Goal: Transaction & Acquisition: Purchase product/service

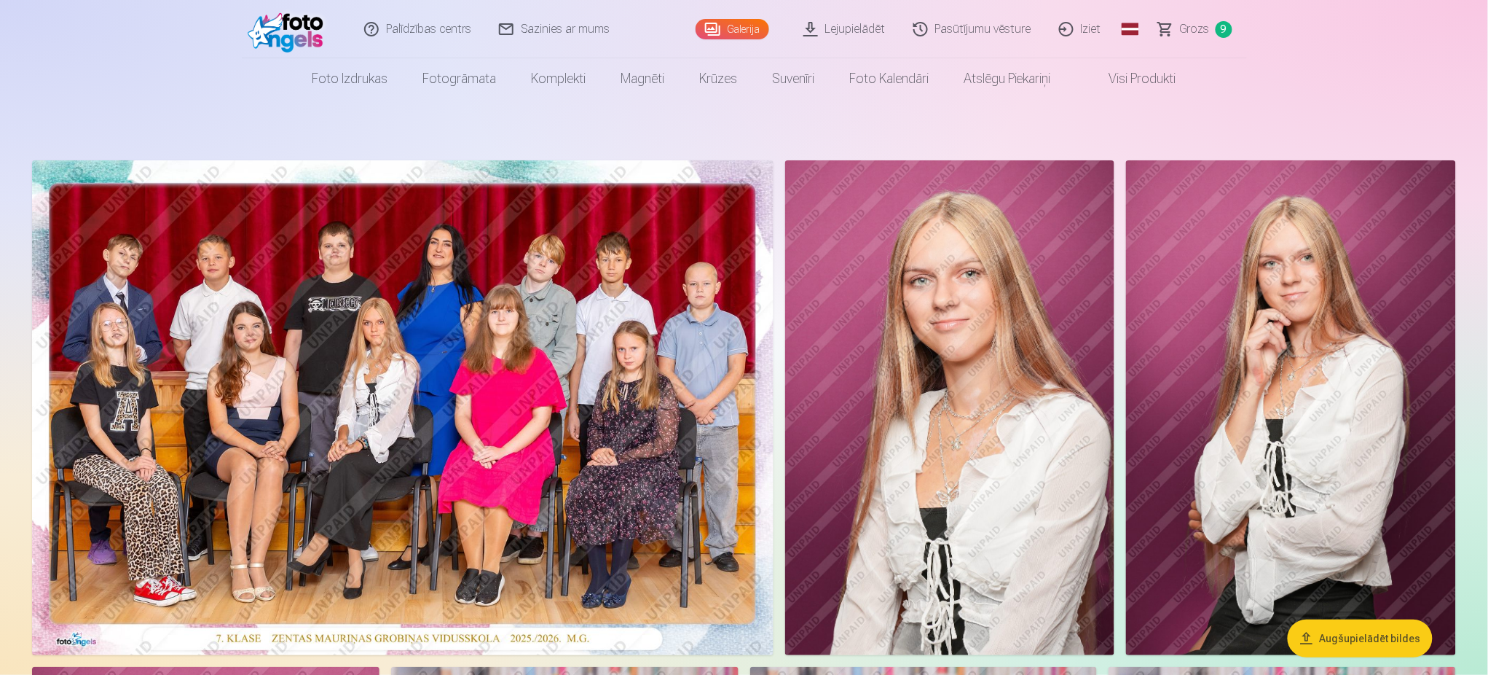
click at [1197, 23] on span "Grozs" at bounding box center [1195, 28] width 30 height 17
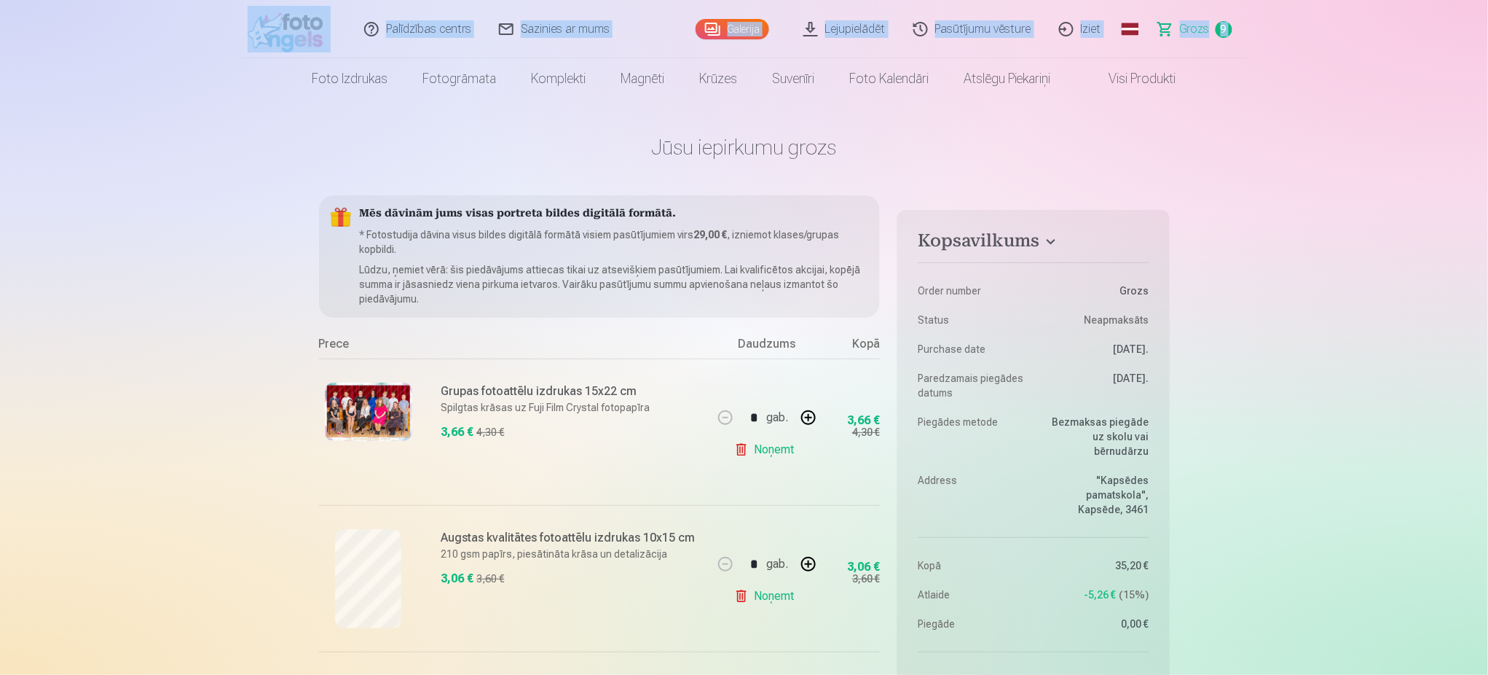
drag, startPoint x: 280, startPoint y: 89, endPoint x: 294, endPoint y: 32, distance: 58.3
click at [294, 32] on header "Palīdzības centrs Sazinies ar mums Galerija Lejupielādēt Pasūtījumu vēsture Izi…" at bounding box center [744, 49] width 1488 height 99
click at [294, 32] on img at bounding box center [290, 29] width 84 height 47
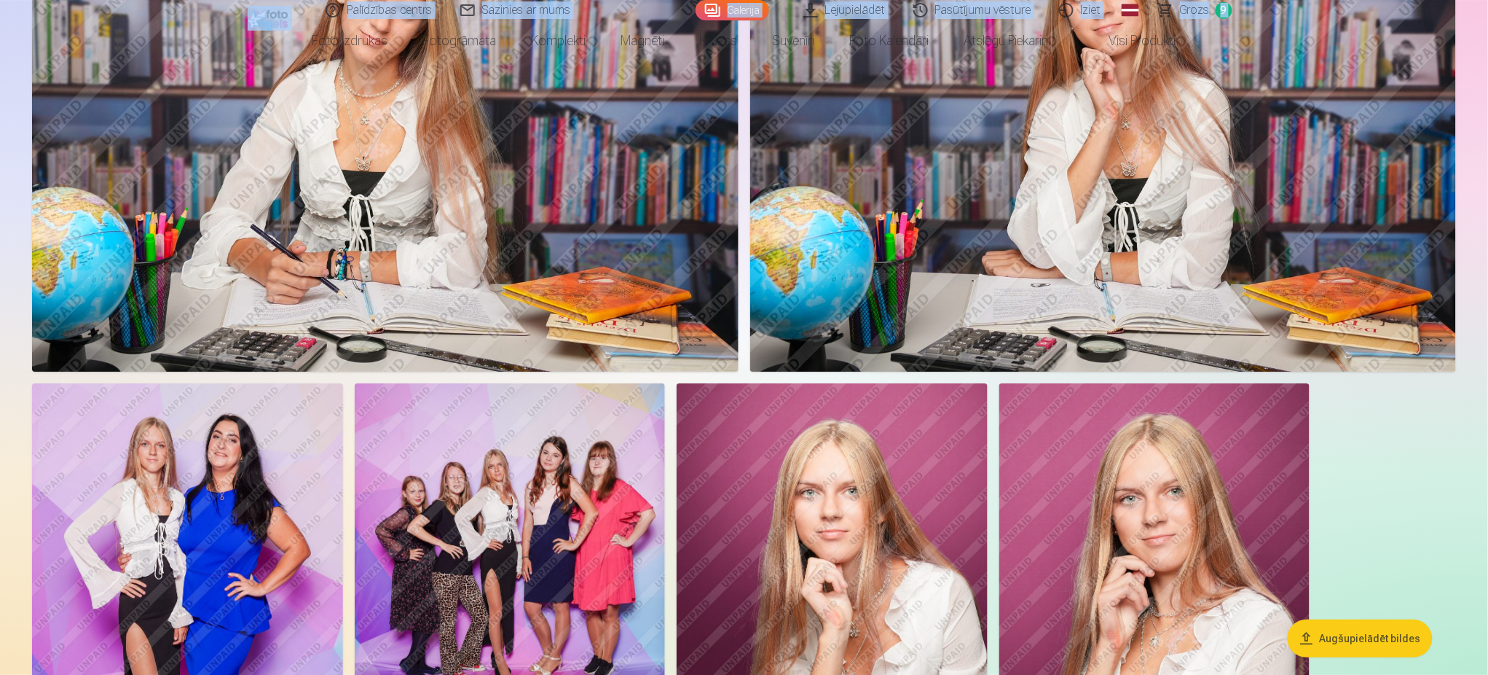
scroll to position [1805, 0]
click at [1210, 8] on link "Grozs 9" at bounding box center [1196, 10] width 102 height 20
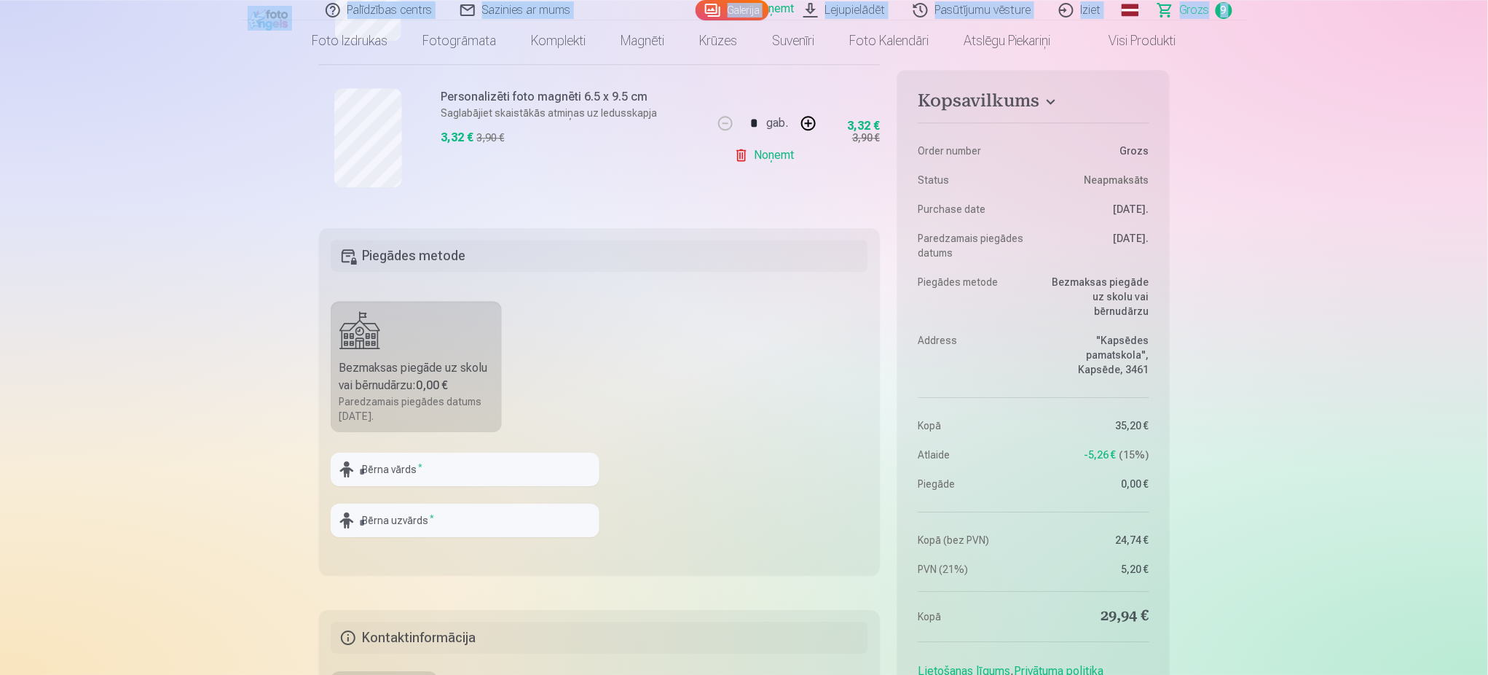
scroll to position [1457, 0]
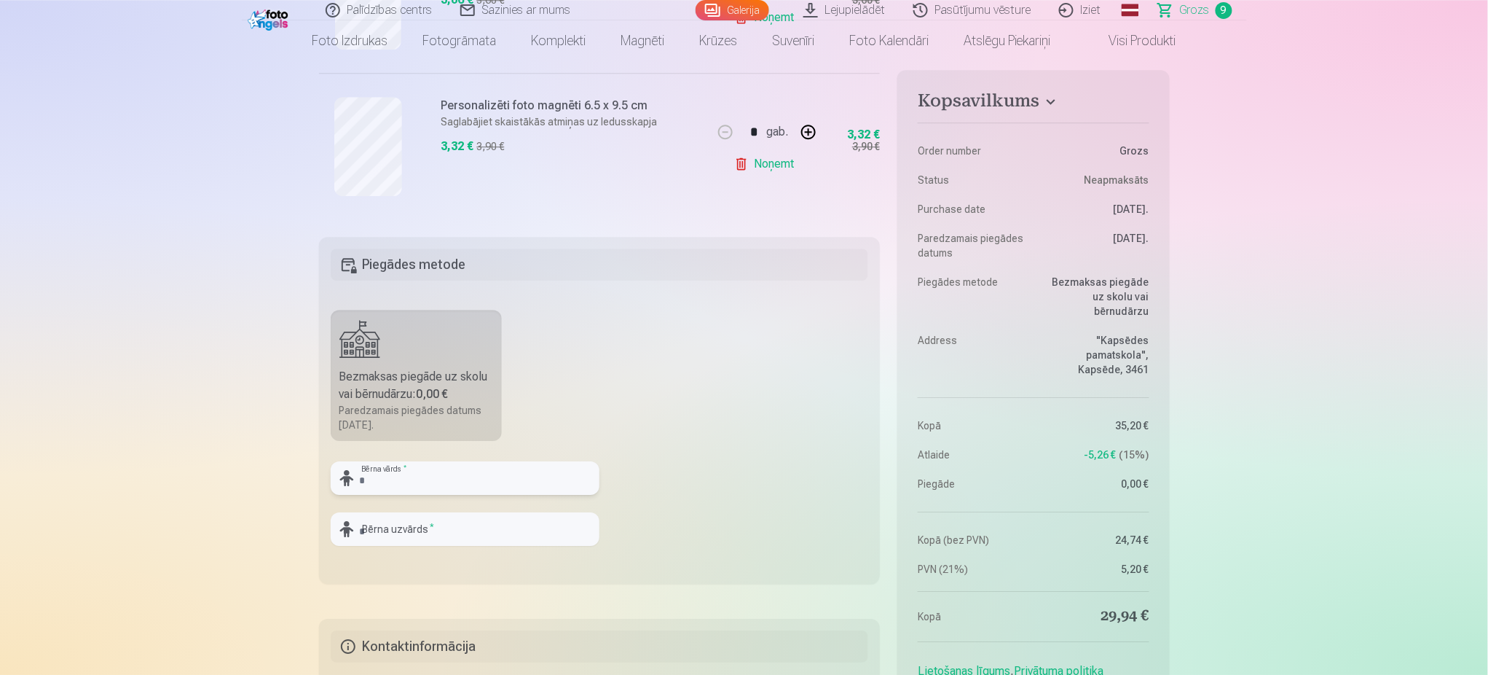
click at [510, 482] on input "text" at bounding box center [465, 478] width 269 height 34
type input "*****"
click at [429, 518] on input "text" at bounding box center [465, 529] width 269 height 34
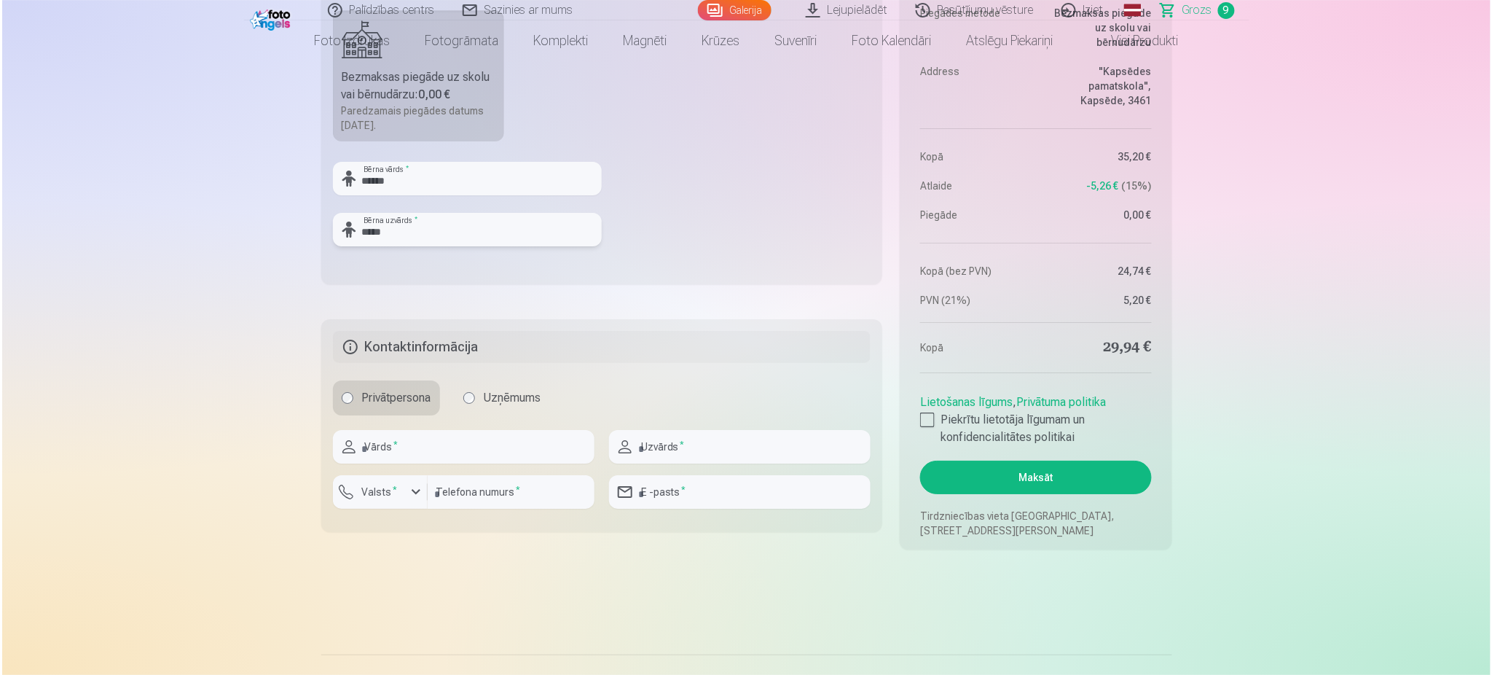
scroll to position [1757, 0]
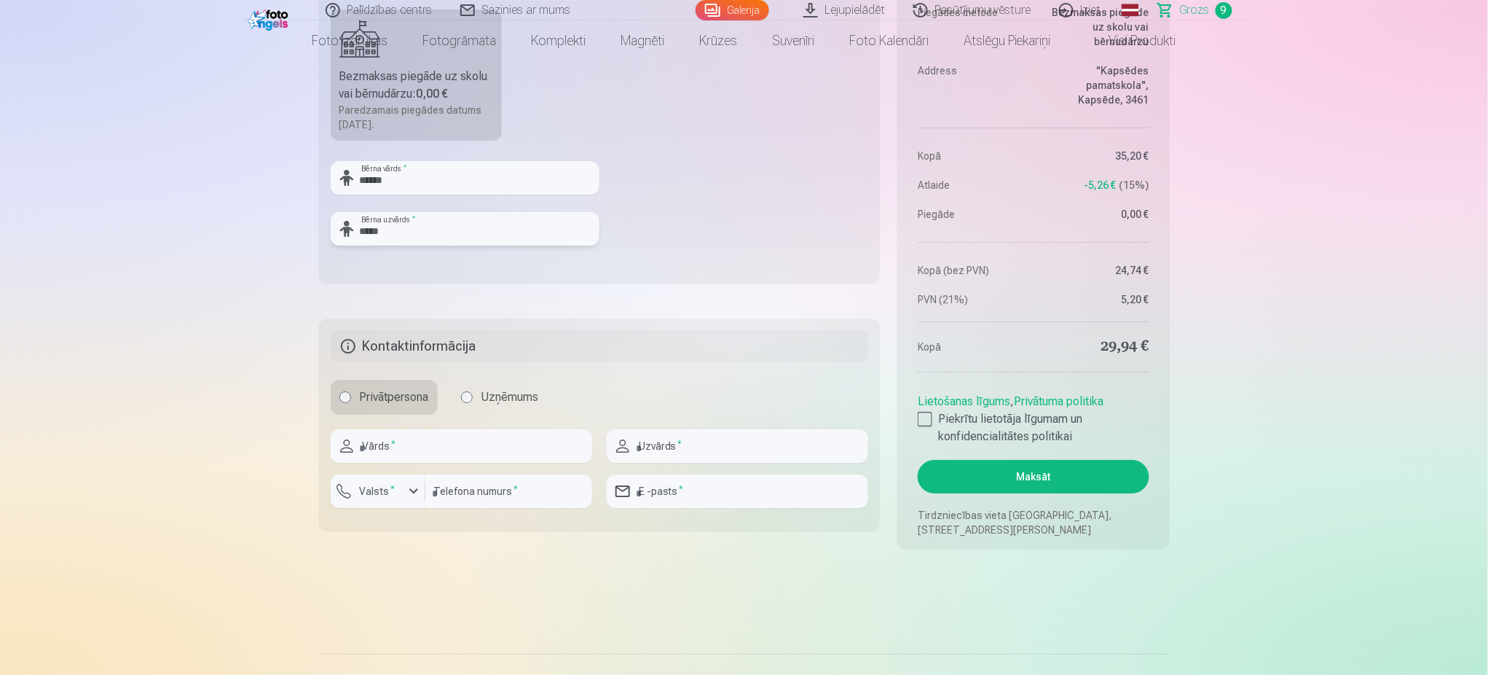
type input "*****"
click at [527, 439] on input "text" at bounding box center [462, 446] width 262 height 34
type input "*****"
type input "********"
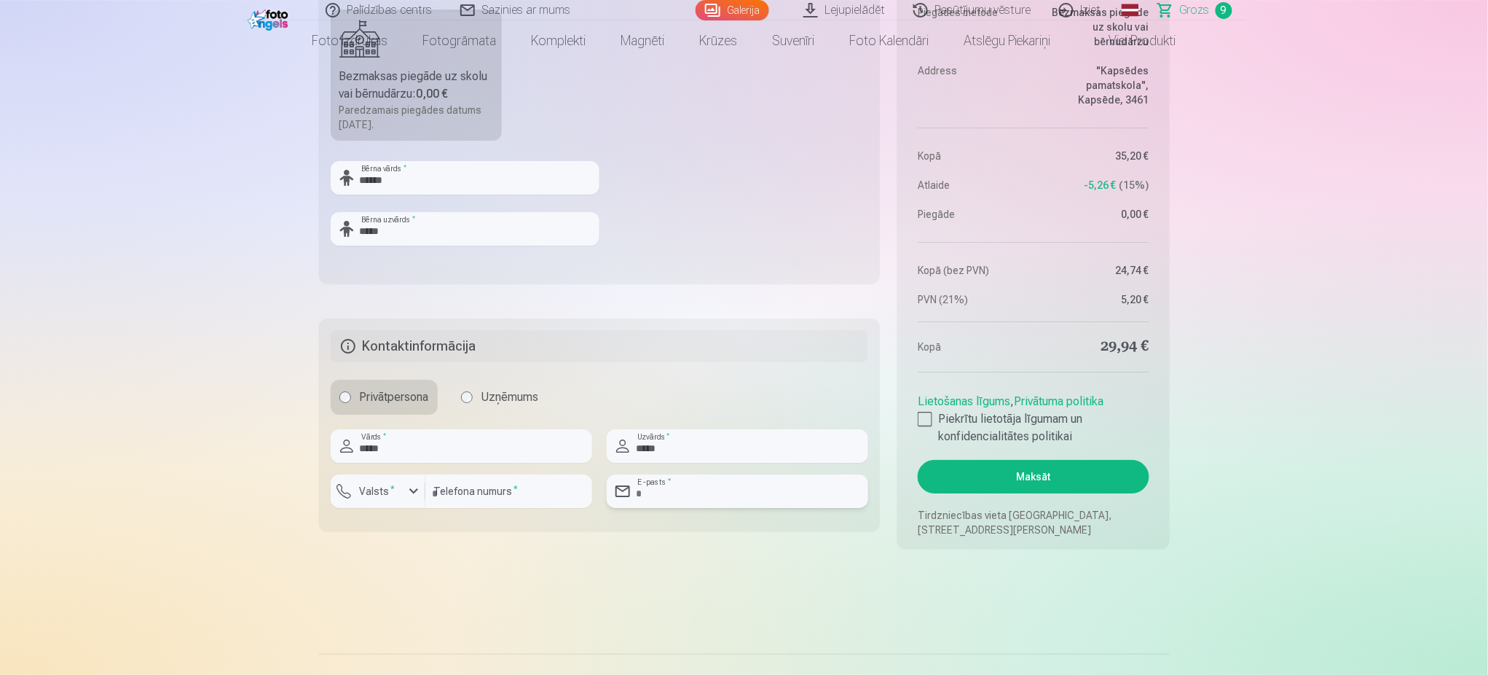
type input "**********"
click at [414, 486] on div "button" at bounding box center [413, 490] width 17 height 17
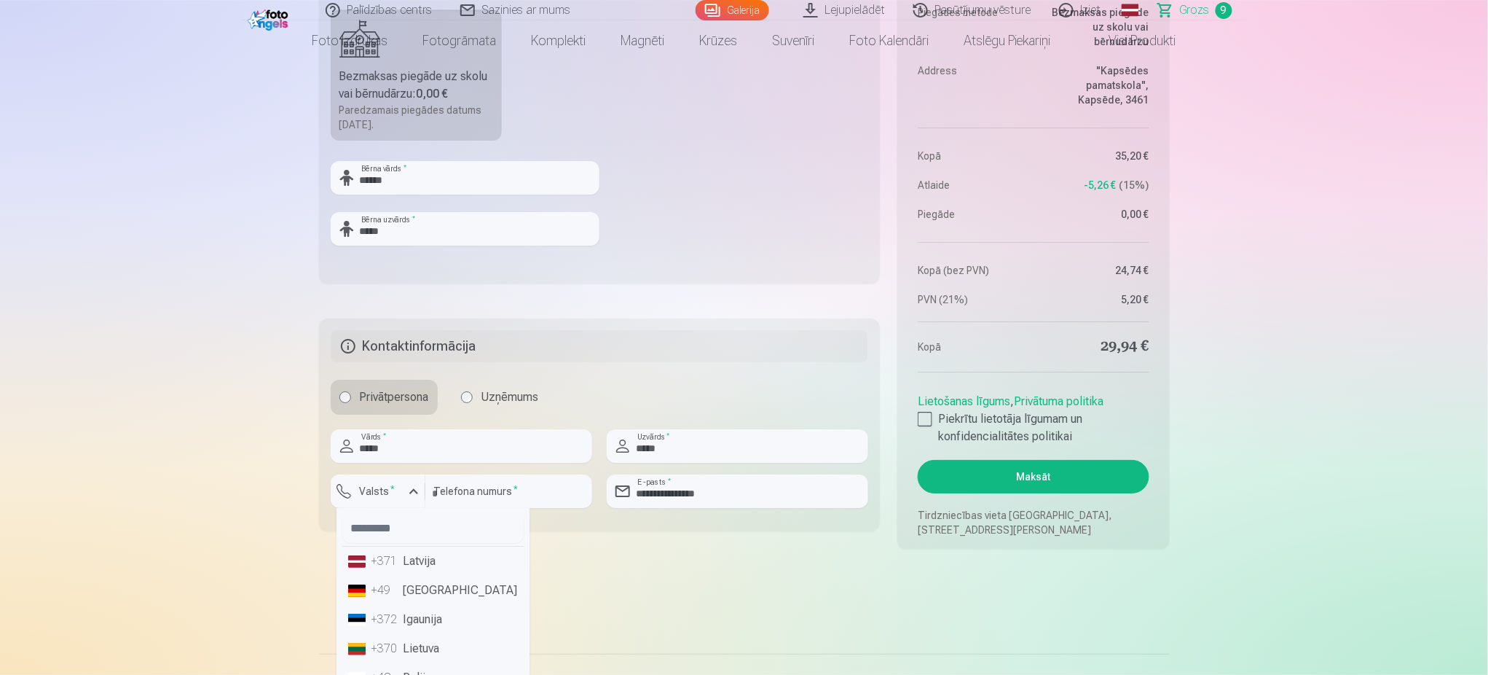
click at [417, 566] on li "+371 Latvija" at bounding box center [432, 560] width 181 height 29
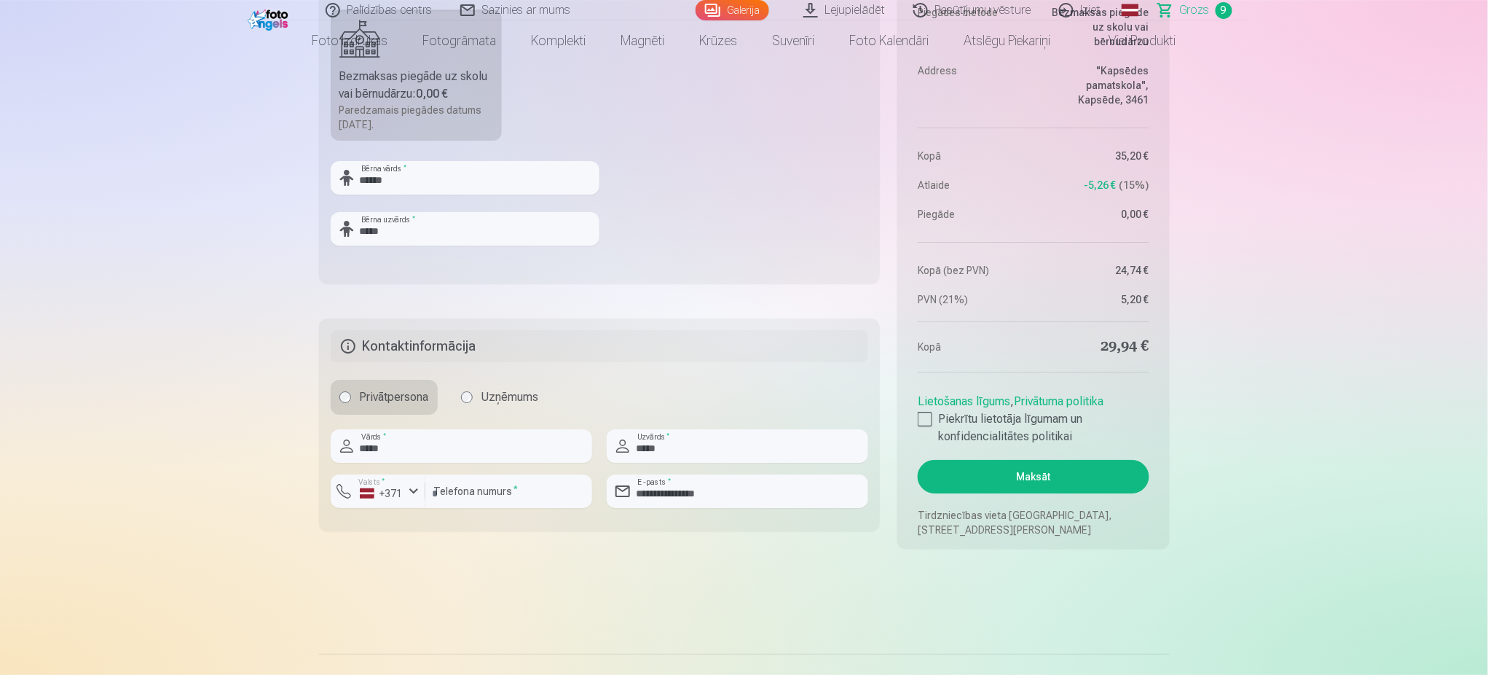
click at [1088, 479] on button "Maksāt" at bounding box center [1033, 477] width 231 height 34
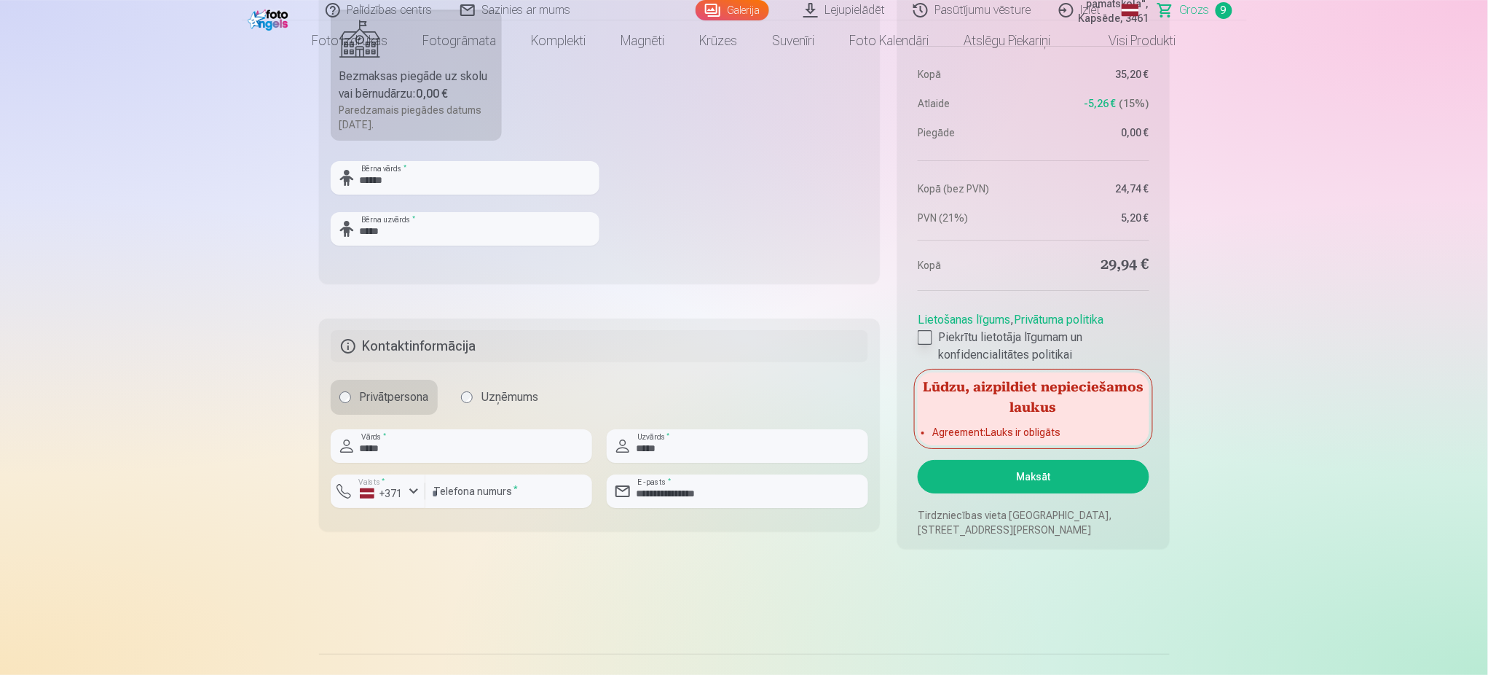
click at [929, 343] on div at bounding box center [925, 337] width 15 height 15
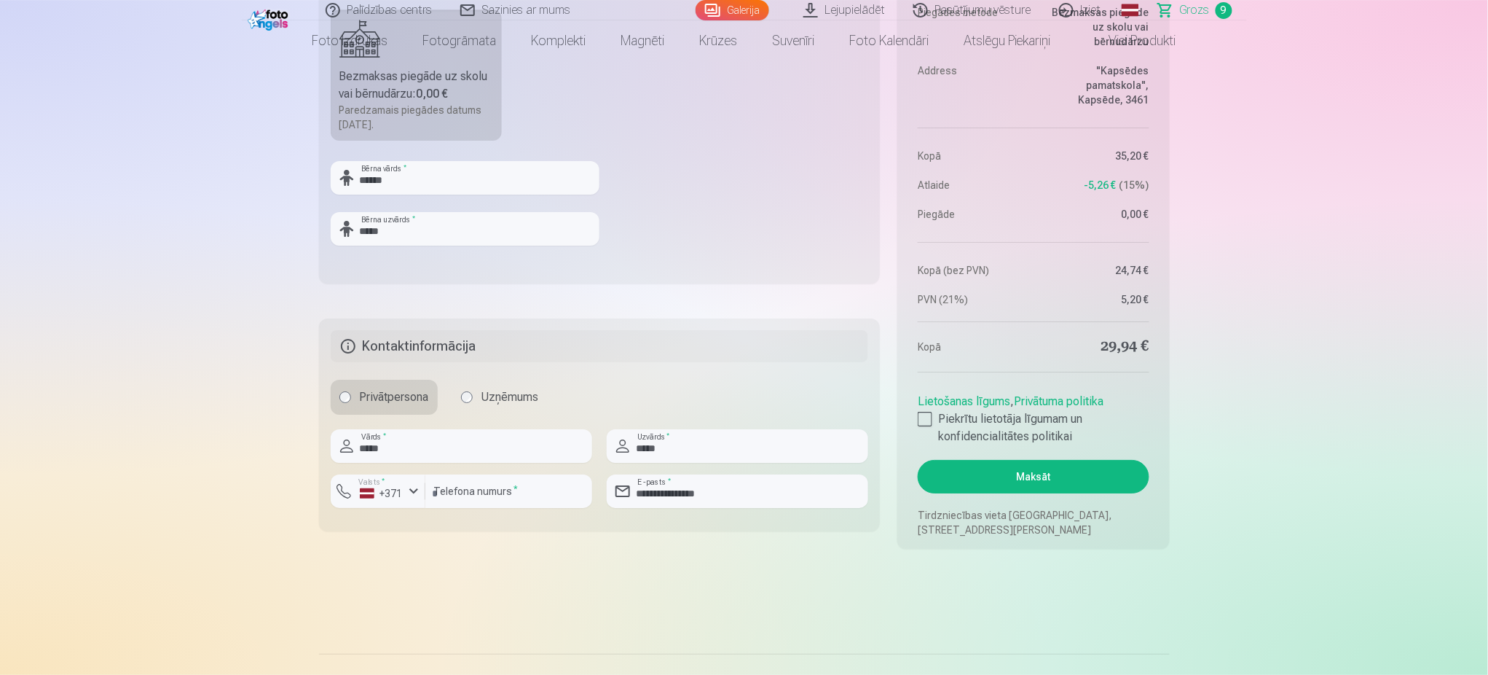
click at [1008, 475] on button "Maksāt" at bounding box center [1033, 477] width 231 height 34
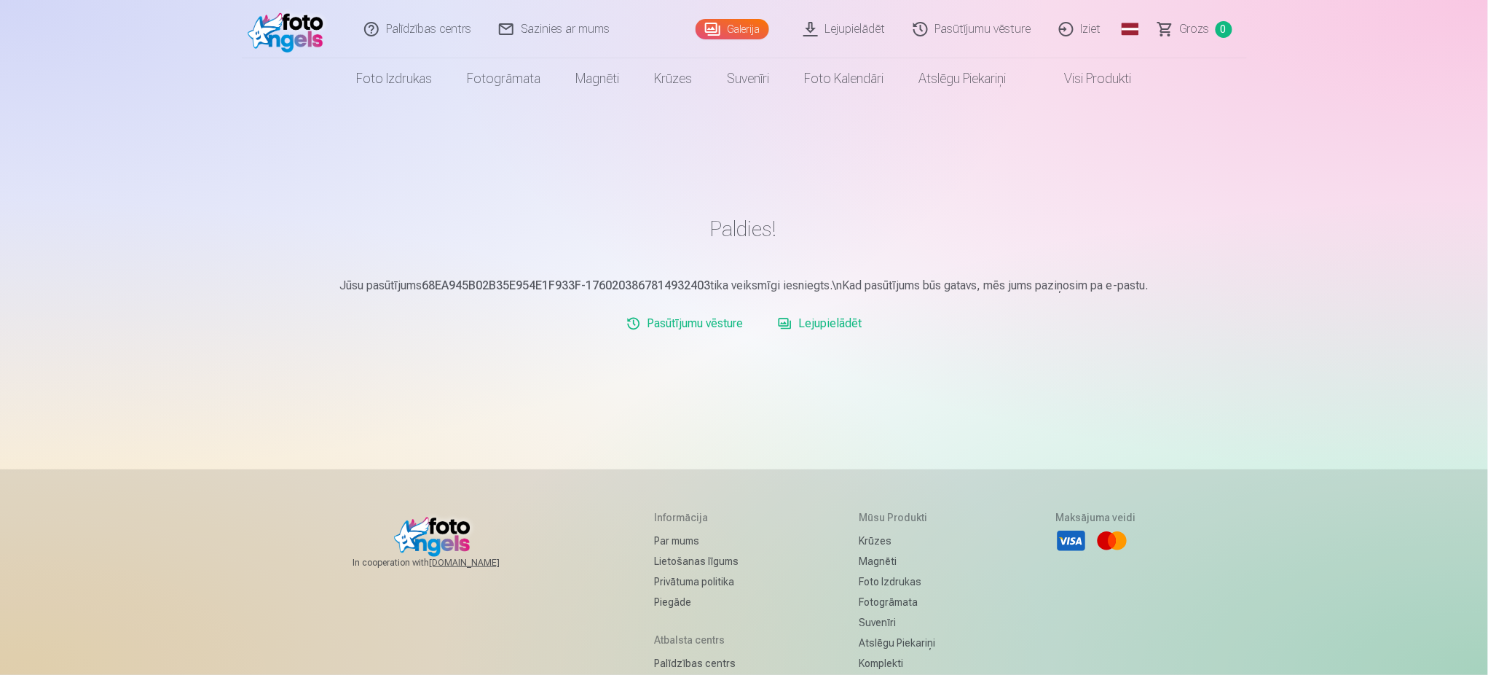
click at [833, 323] on link "Lejupielādēt" at bounding box center [819, 323] width 95 height 29
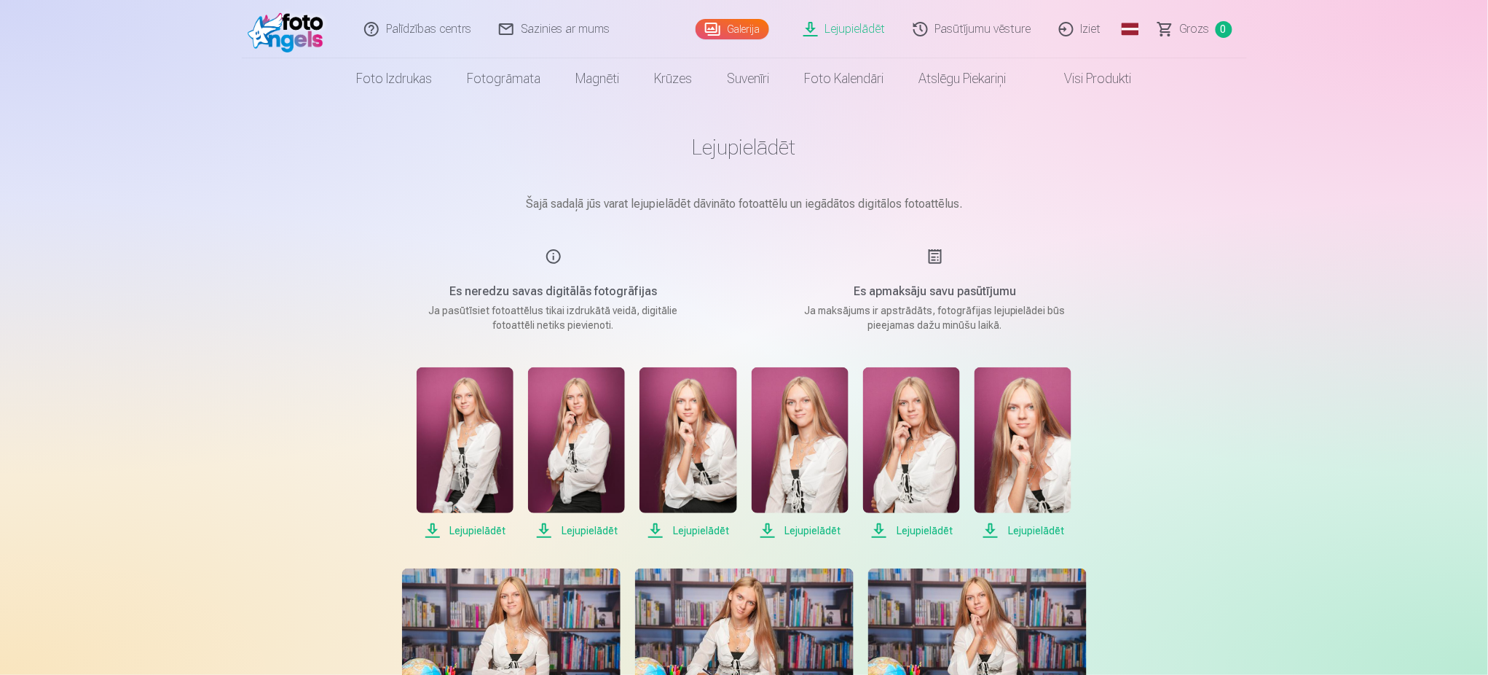
click at [471, 530] on span "Lejupielādēt" at bounding box center [465, 530] width 97 height 17
click at [580, 535] on span "Lejupielādēt" at bounding box center [576, 530] width 97 height 17
click at [686, 536] on span "Lejupielādēt" at bounding box center [688, 530] width 97 height 17
click at [807, 522] on span "Lejupielādēt" at bounding box center [800, 530] width 97 height 17
click at [908, 533] on span "Lejupielādēt" at bounding box center [911, 530] width 97 height 17
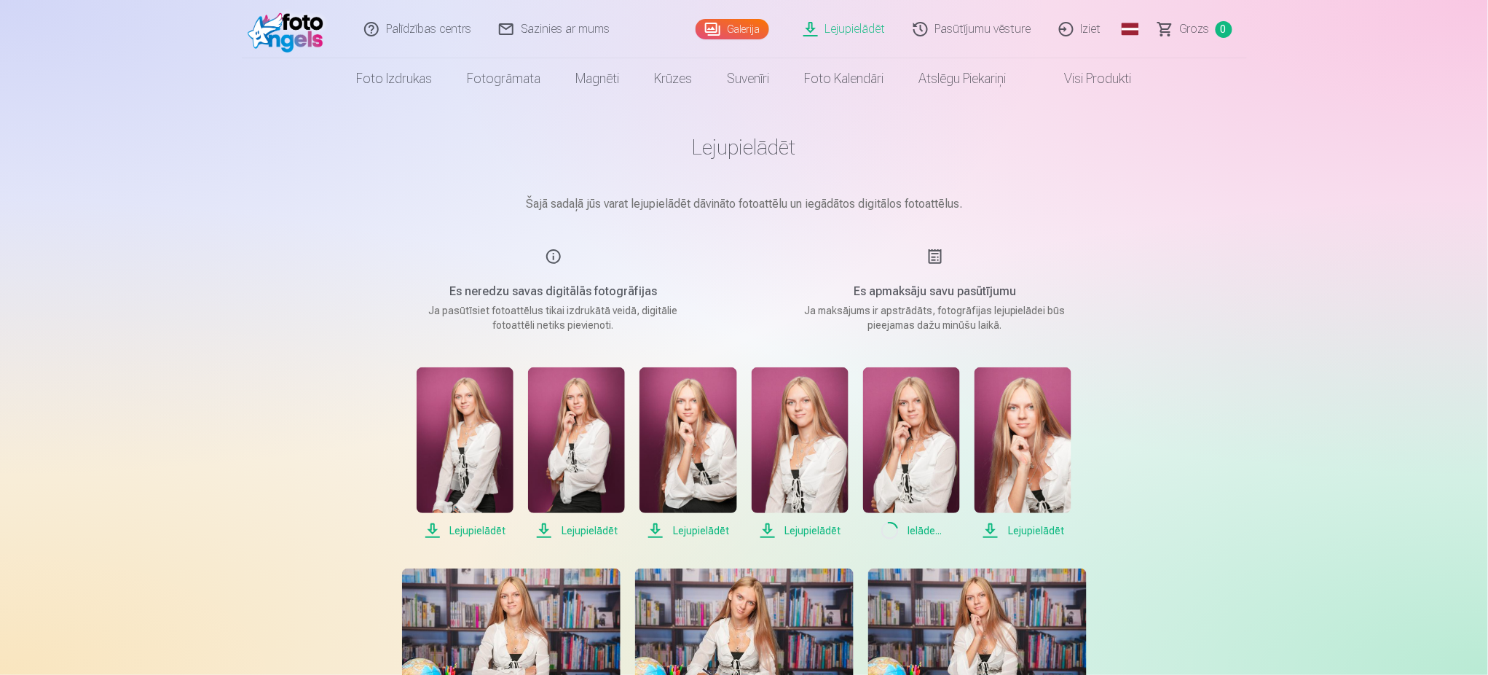
click at [1031, 533] on span "Lejupielādēt" at bounding box center [1023, 530] width 97 height 17
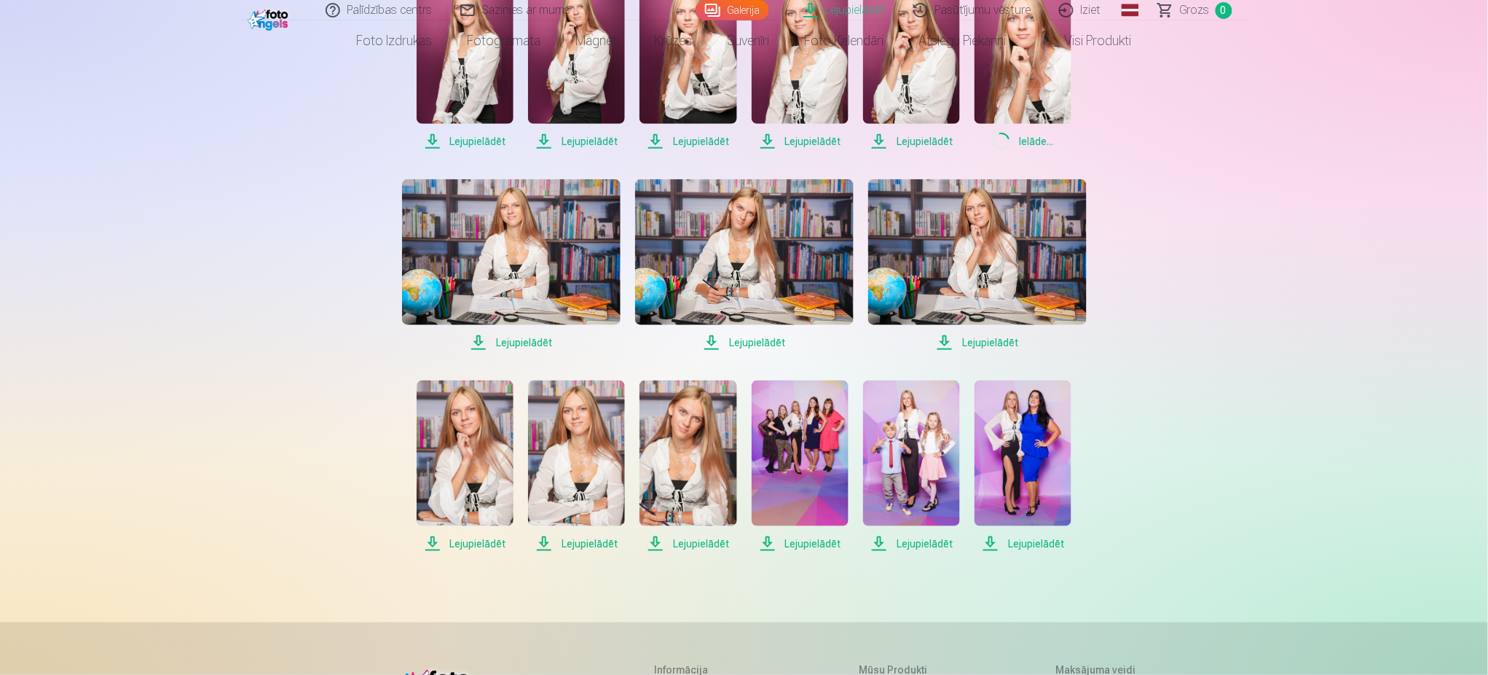
scroll to position [396, 0]
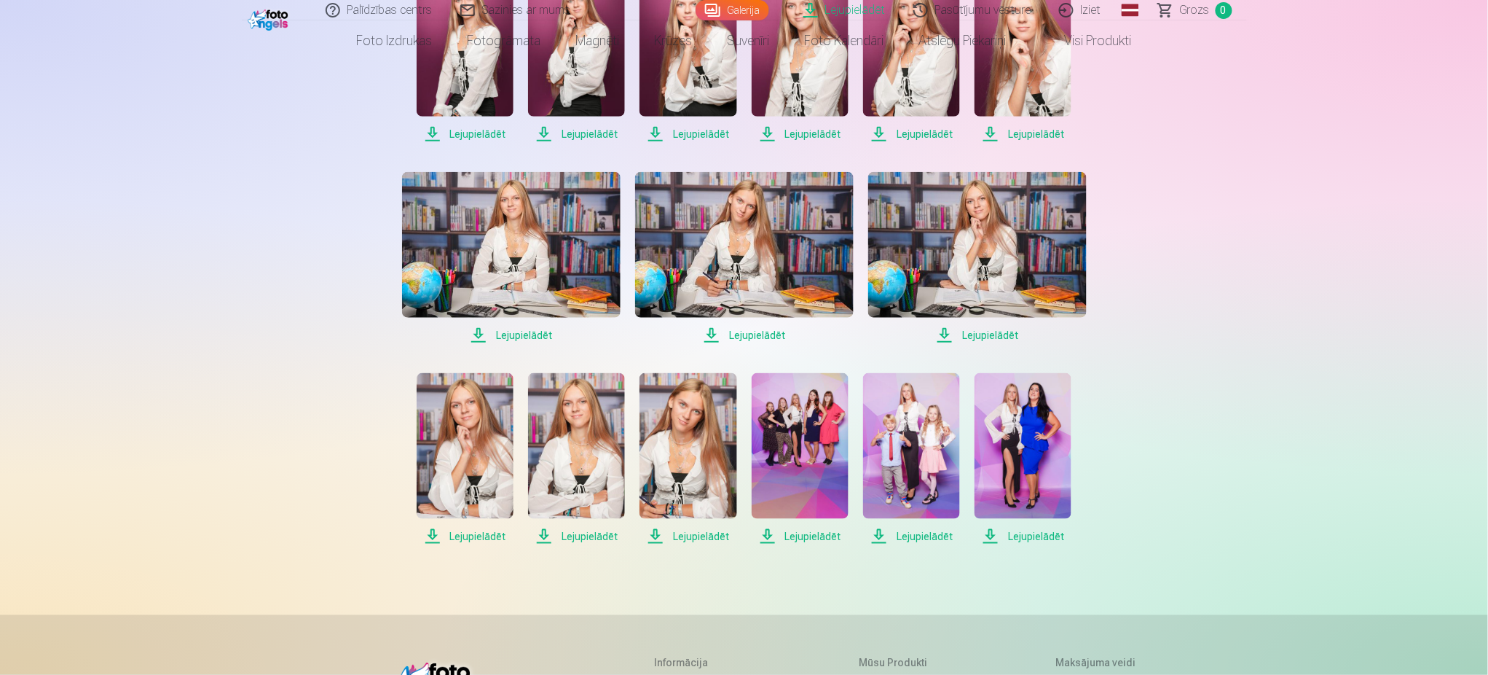
click at [526, 337] on span "Lejupielādēt" at bounding box center [511, 334] width 219 height 17
click at [745, 331] on span "Lejupielādēt" at bounding box center [744, 334] width 219 height 17
click at [962, 337] on span "Lejupielādēt" at bounding box center [977, 334] width 219 height 17
click at [471, 538] on span "Lejupielādēt" at bounding box center [465, 535] width 97 height 17
click at [604, 544] on span "Lejupielādēt" at bounding box center [576, 535] width 97 height 17
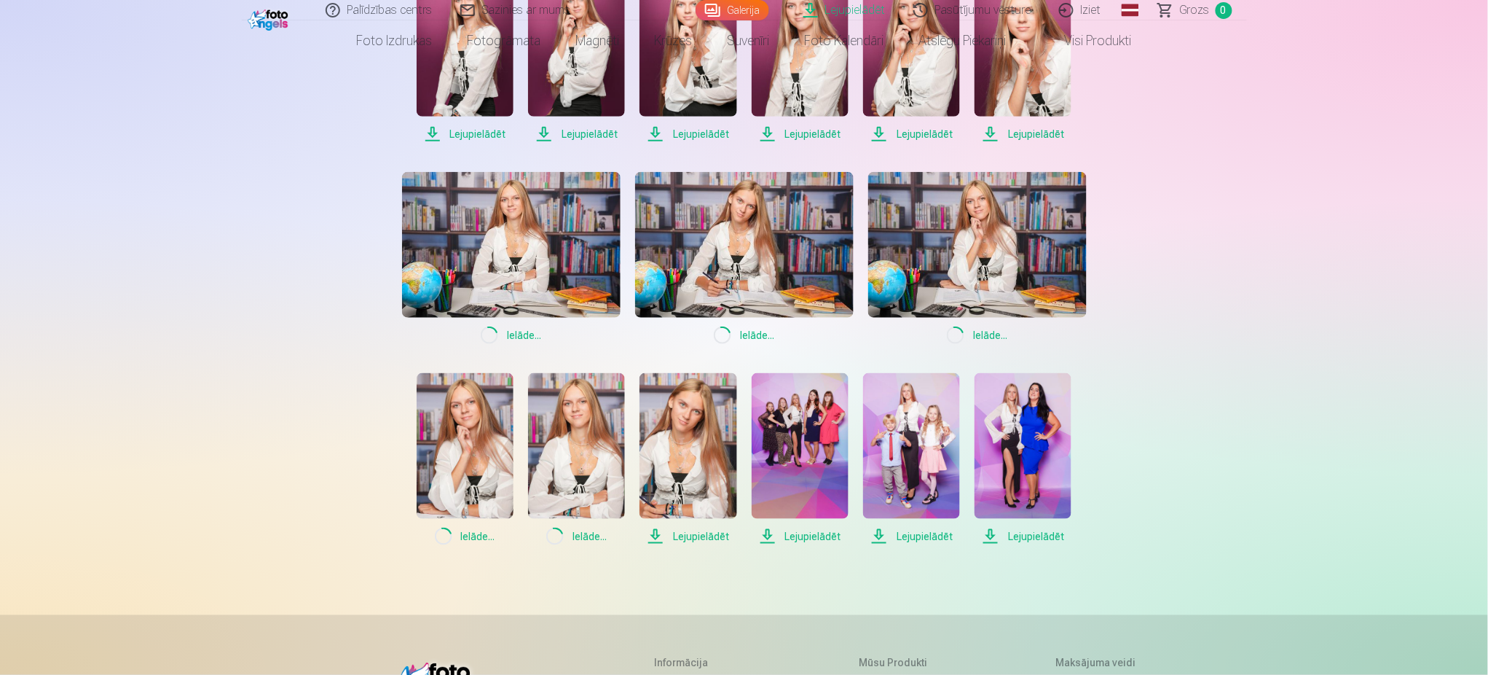
click at [715, 533] on span "Lejupielādēt" at bounding box center [688, 535] width 97 height 17
drag, startPoint x: 796, startPoint y: 534, endPoint x: 889, endPoint y: 530, distance: 93.3
click at [796, 534] on span "Lejupielādēt" at bounding box center [800, 535] width 97 height 17
click at [908, 538] on span "Lejupielādēt" at bounding box center [911, 535] width 97 height 17
click at [1018, 530] on span "Lejupielādēt" at bounding box center [1023, 535] width 97 height 17
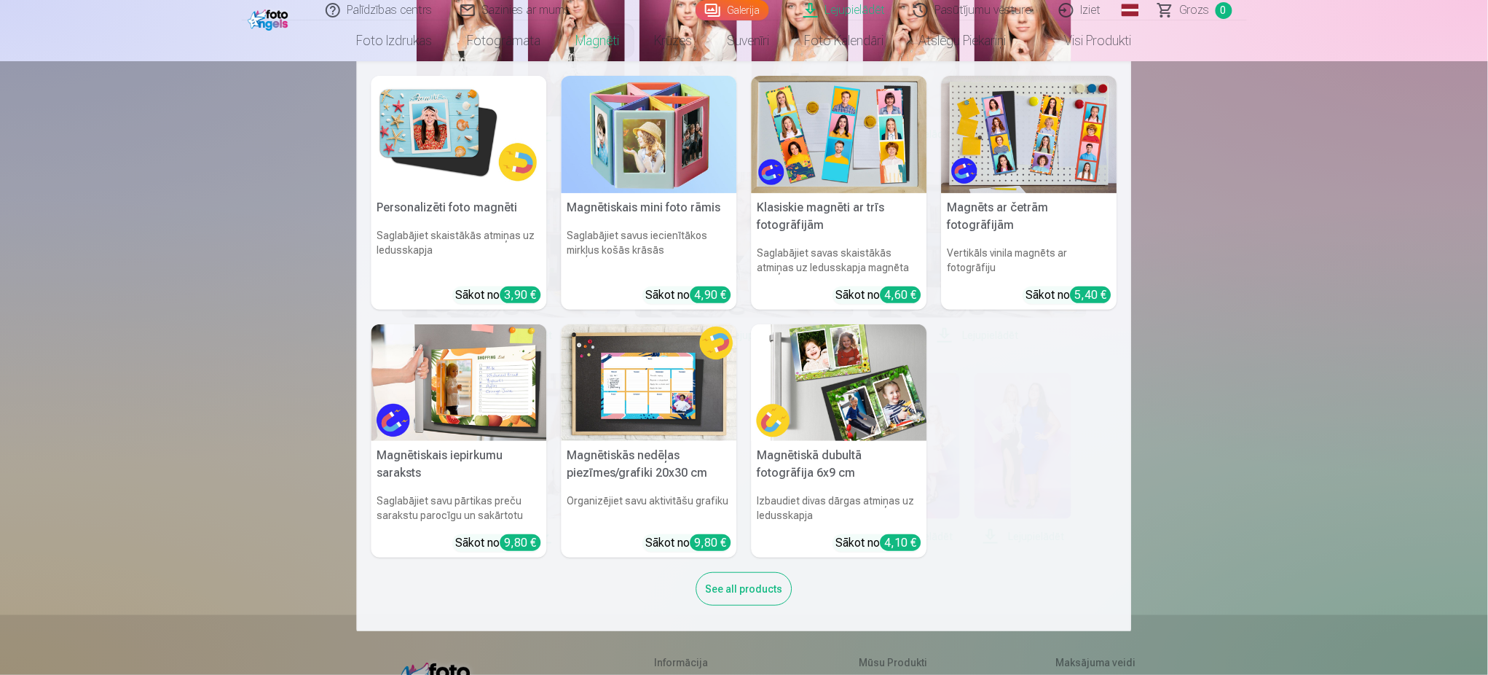
click at [1177, 281] on nav "Personalizēti foto magnēti Saglabājiet skaistākās atmiņas uz ledusskapja Sākot …" at bounding box center [744, 346] width 1488 height 570
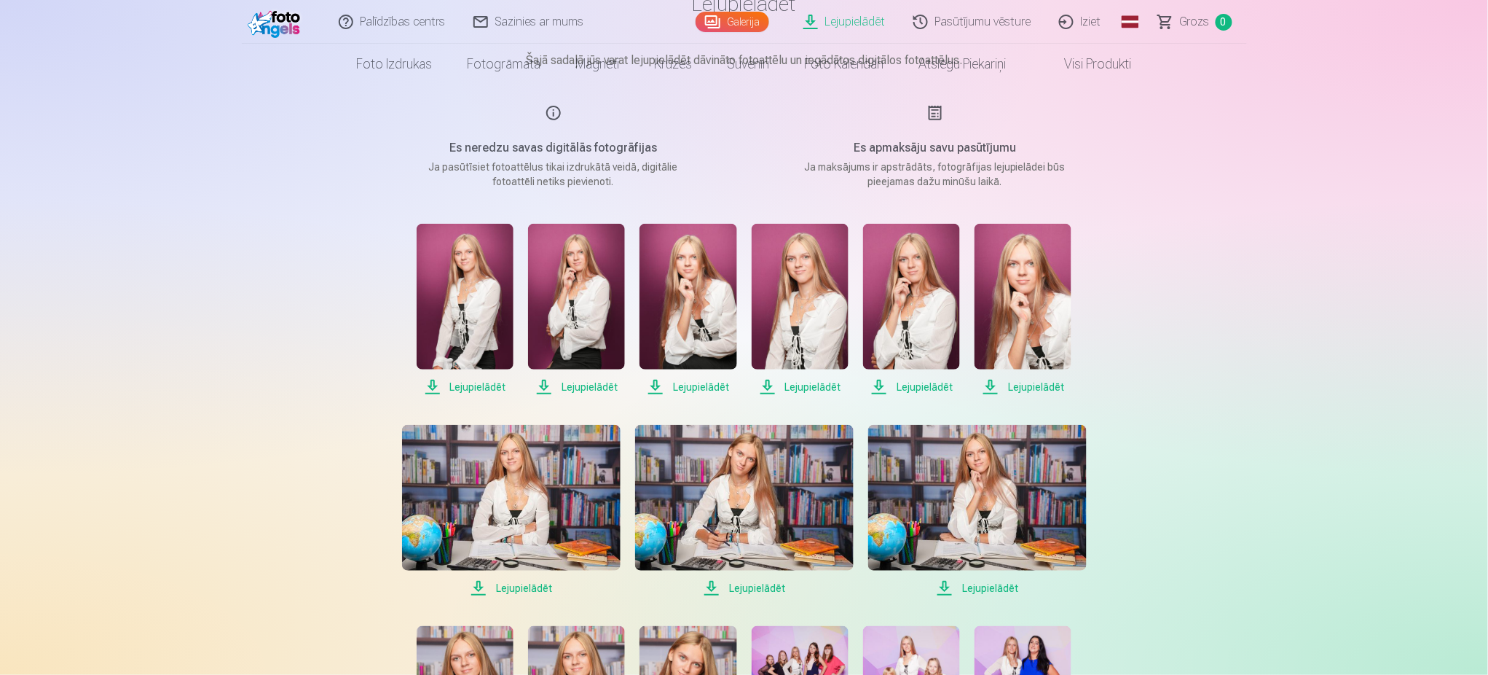
scroll to position [0, 0]
